Goal: Information Seeking & Learning: Learn about a topic

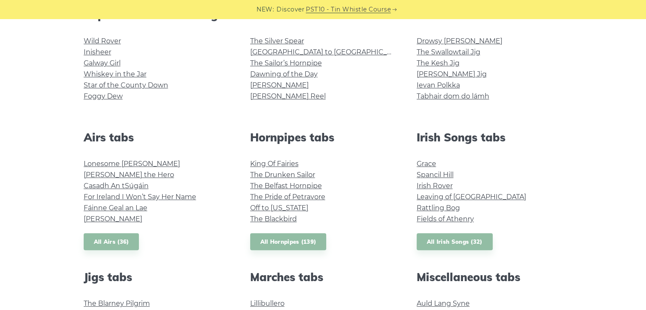
scroll to position [236, 0]
click at [439, 175] on link "Spancil Hill" at bounding box center [435, 174] width 37 height 8
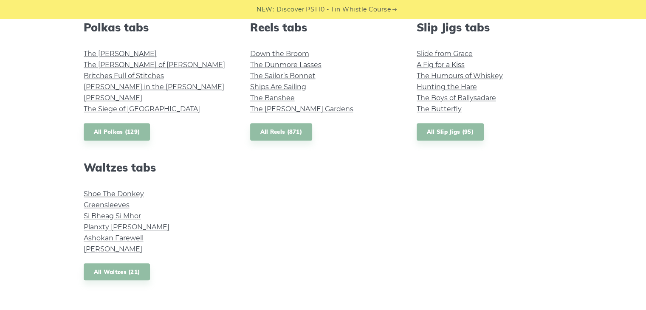
scroll to position [626, 0]
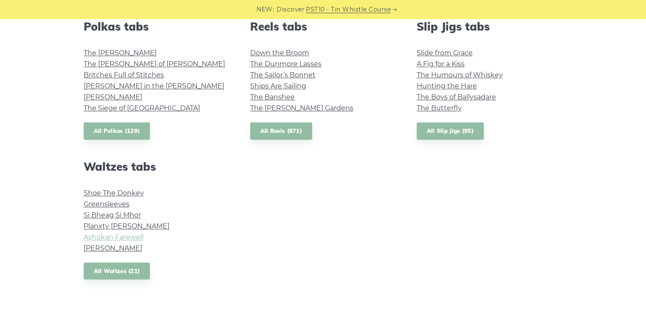
click at [135, 235] on link "Ashokan Farewell" at bounding box center [114, 237] width 60 height 8
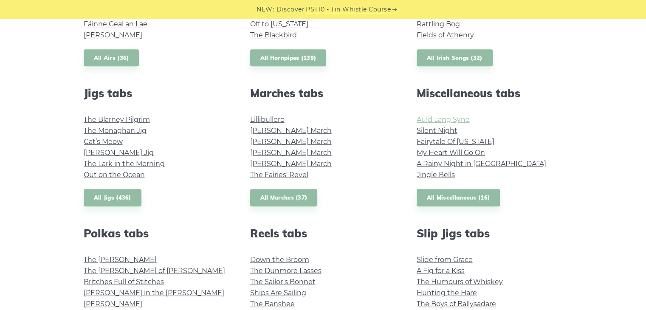
scroll to position [419, 0]
click at [428, 128] on link "Silent Night" at bounding box center [437, 131] width 41 height 8
click at [451, 164] on link "A Rainy Night in Soho" at bounding box center [482, 164] width 130 height 8
click at [454, 157] on li "My Heart Will Go On" at bounding box center [490, 153] width 146 height 11
click at [454, 157] on link "My Heart Will Go On" at bounding box center [451, 153] width 68 height 8
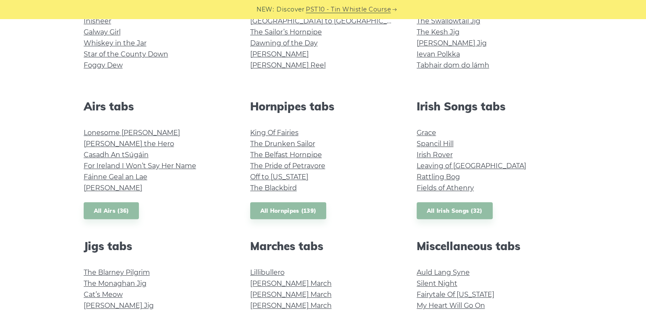
scroll to position [267, 0]
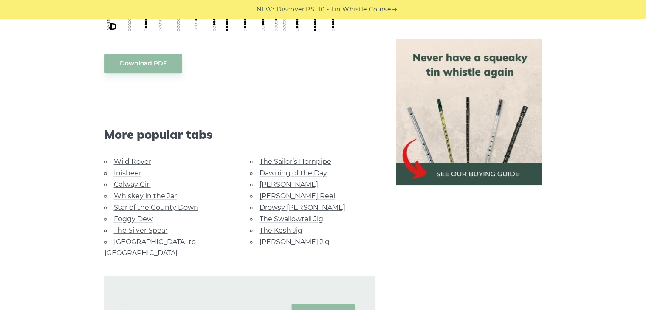
scroll to position [459, 0]
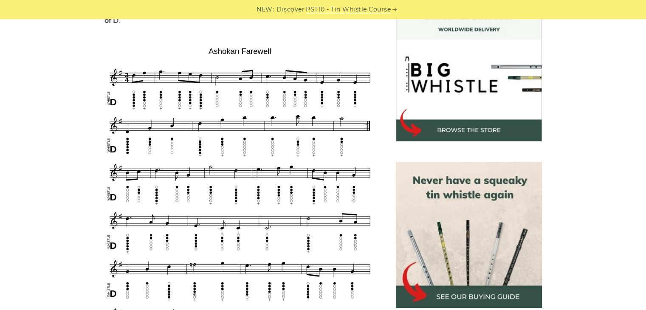
scroll to position [248, 0]
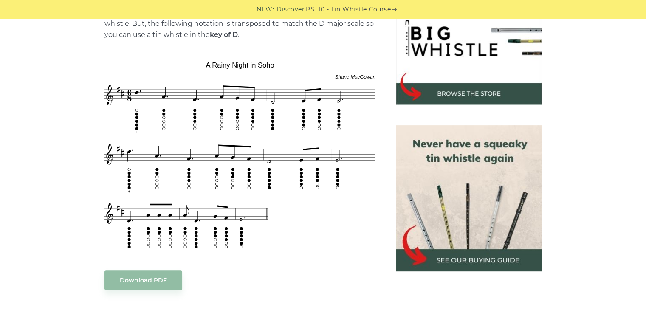
scroll to position [286, 0]
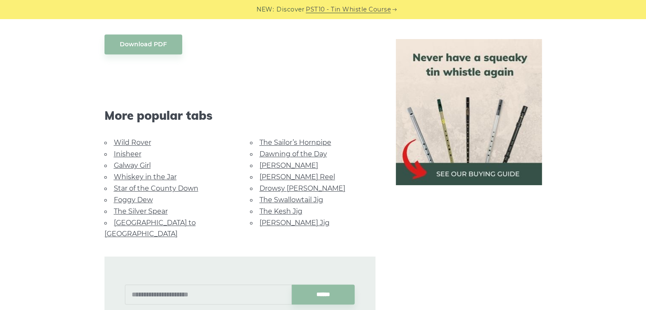
scroll to position [468, 0]
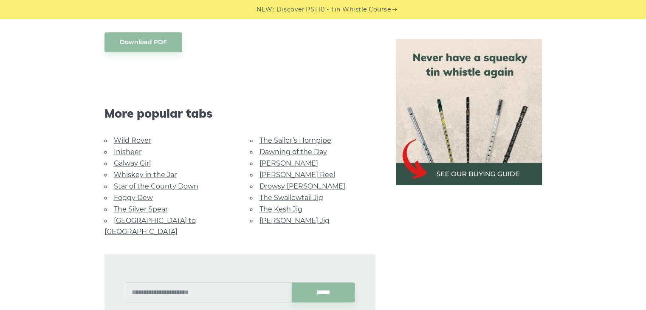
click at [189, 184] on link "Star of the County Down" at bounding box center [156, 186] width 85 height 8
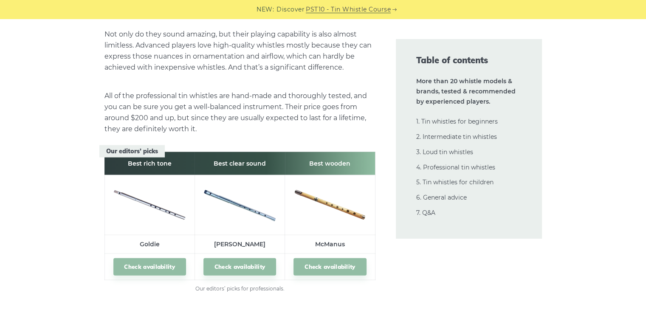
scroll to position [11534, 0]
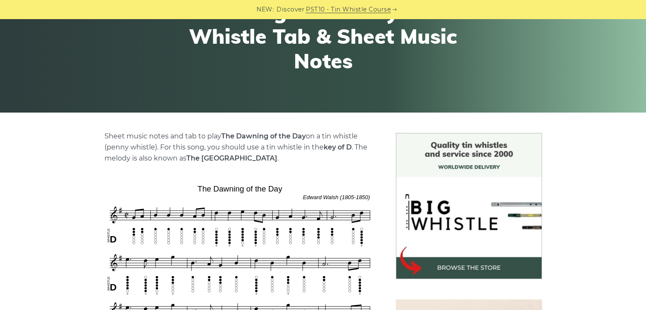
scroll to position [121, 0]
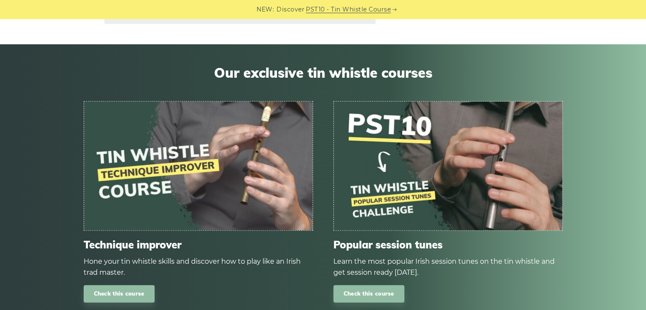
scroll to position [933, 0]
